Goal: Navigation & Orientation: Go to known website

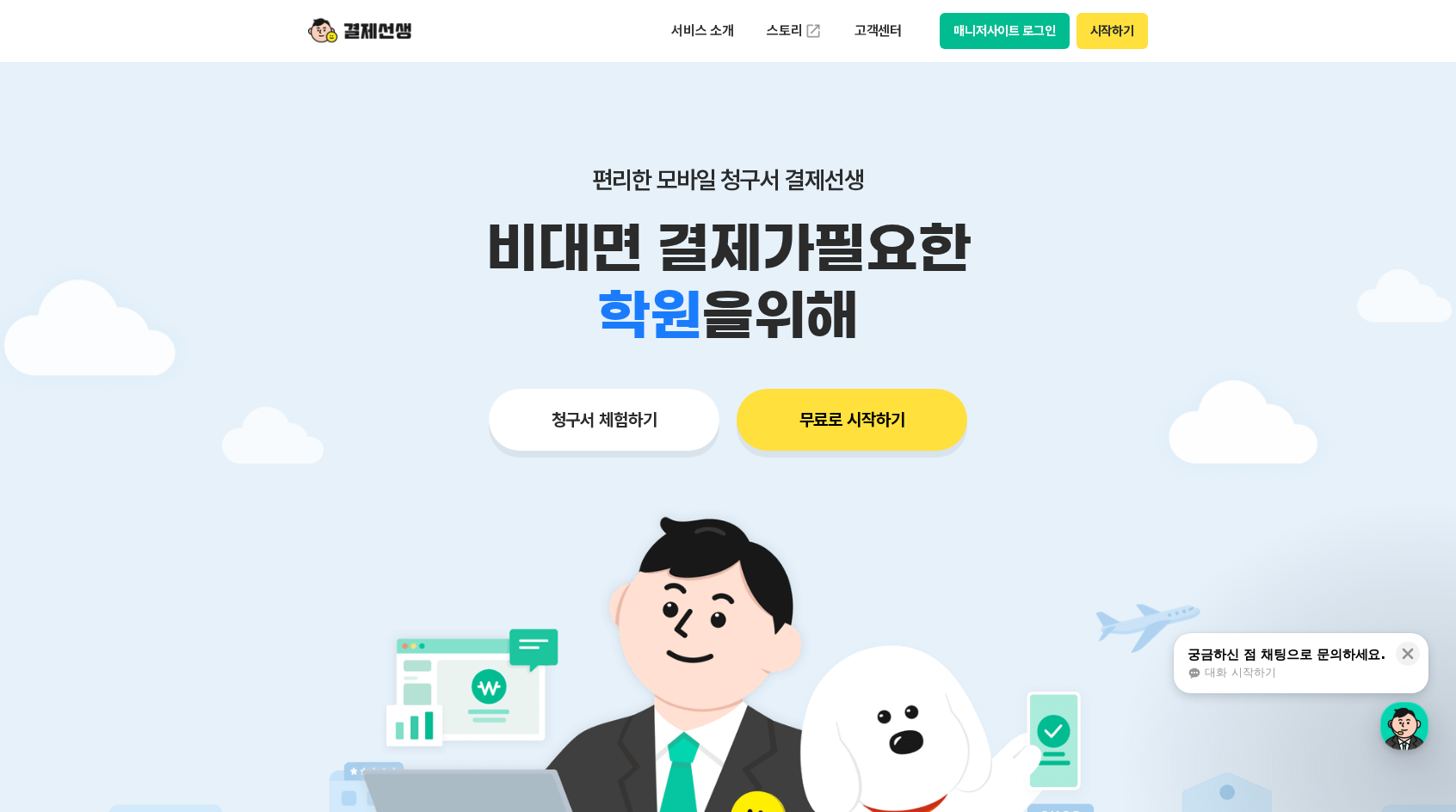
click at [1012, 41] on button "매니저사이트 로그인" at bounding box center [1005, 31] width 130 height 36
click at [1035, 35] on button "매니저사이트 로그인" at bounding box center [1005, 31] width 130 height 36
click at [1016, 35] on button "매니저사이트 로그인" at bounding box center [1005, 31] width 130 height 36
click at [1022, 39] on button "매니저사이트 로그인" at bounding box center [1005, 31] width 130 height 36
